Goal: Information Seeking & Learning: Learn about a topic

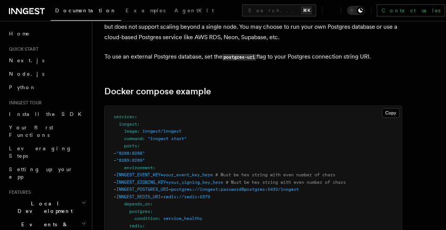
scroll to position [1950, 0]
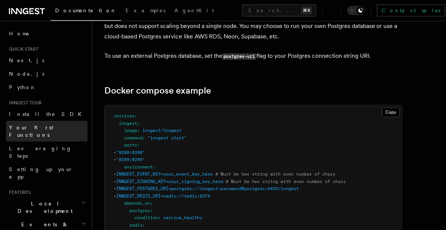
click at [54, 131] on link "Your first Functions" at bounding box center [47, 131] width 82 height 21
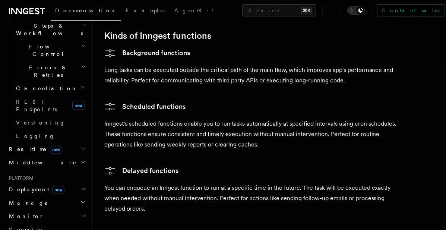
scroll to position [286, 0]
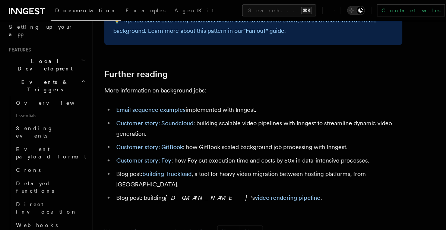
scroll to position [611, 0]
